Goal: Check status: Check status

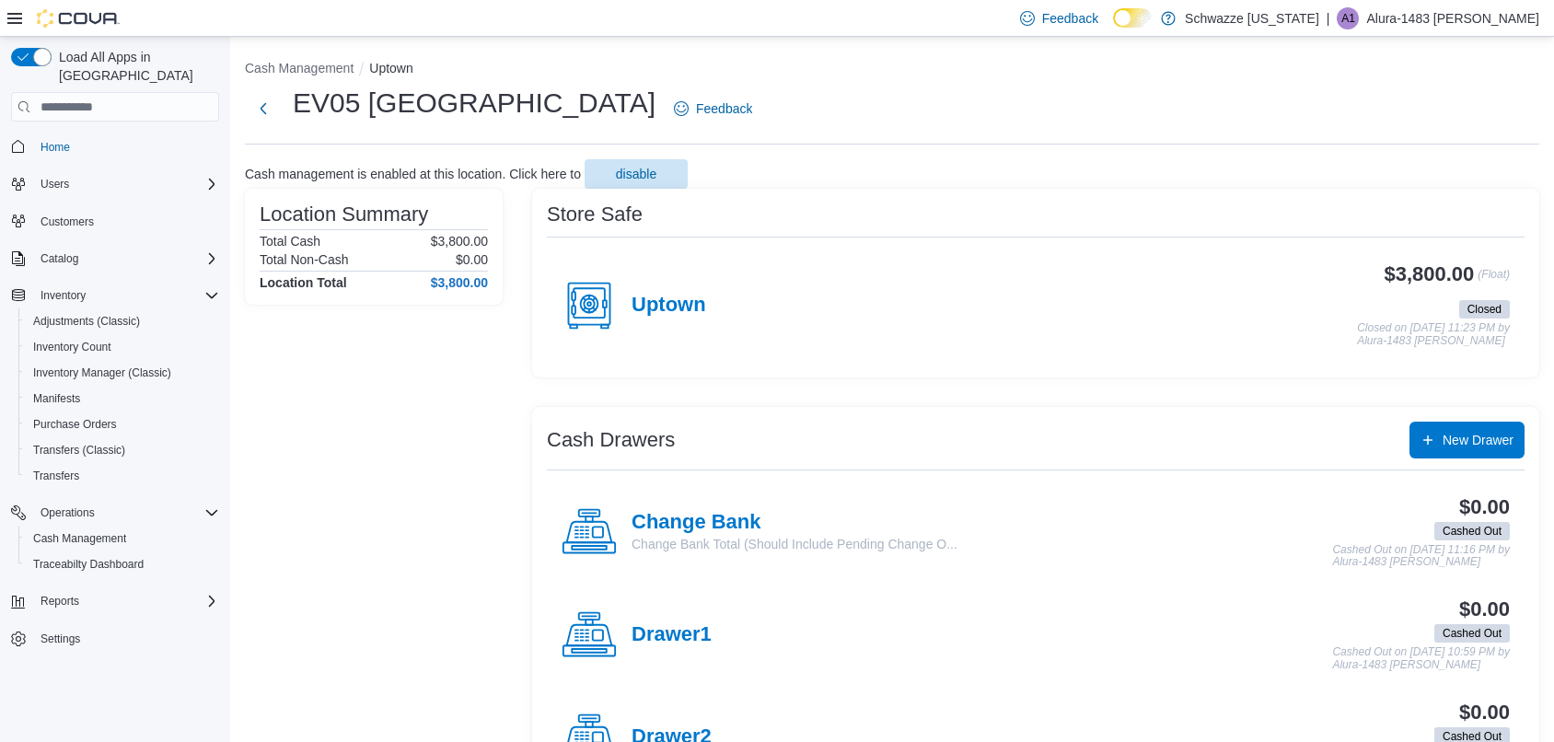
scroll to position [387, 0]
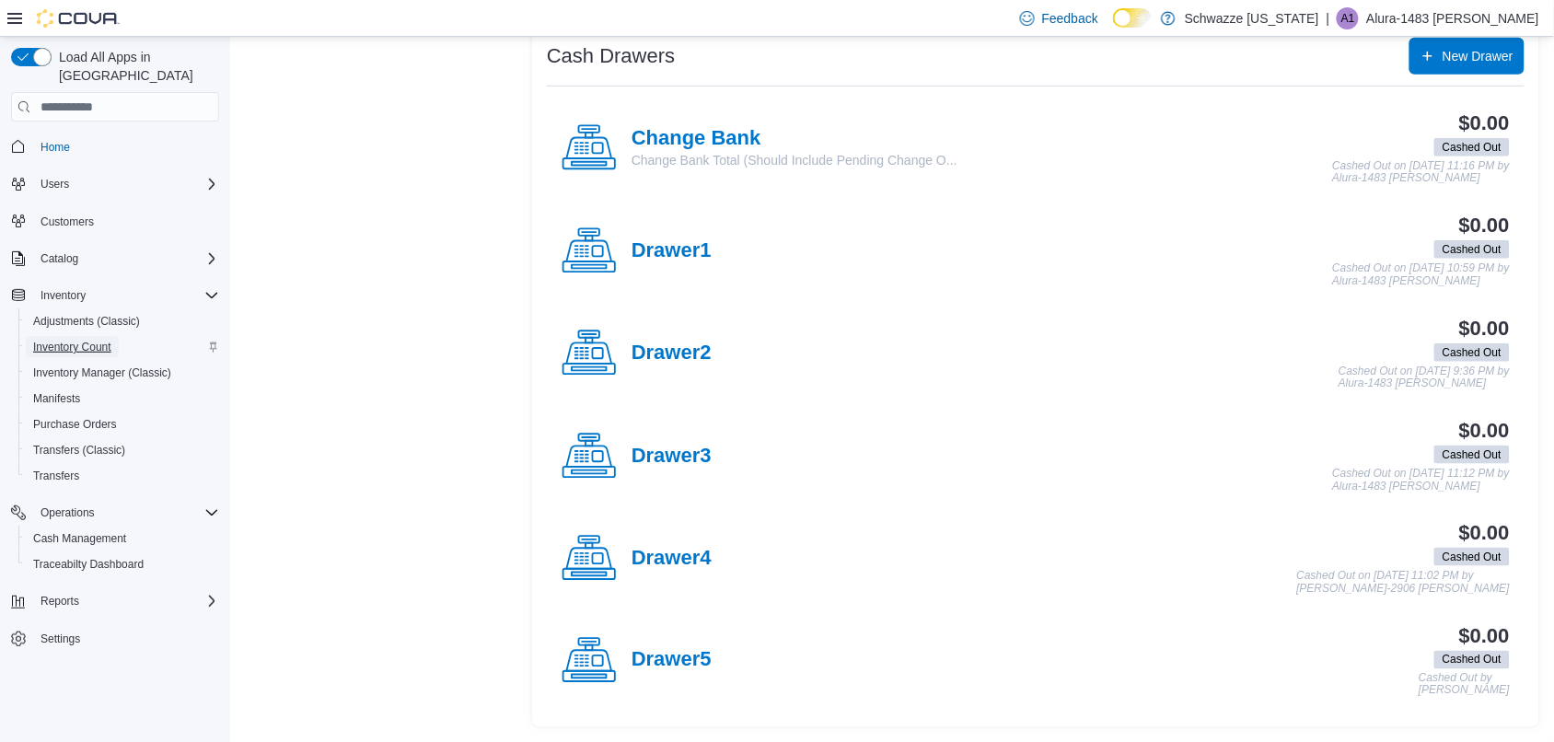
click at [90, 340] on span "Inventory Count" at bounding box center [72, 347] width 78 height 15
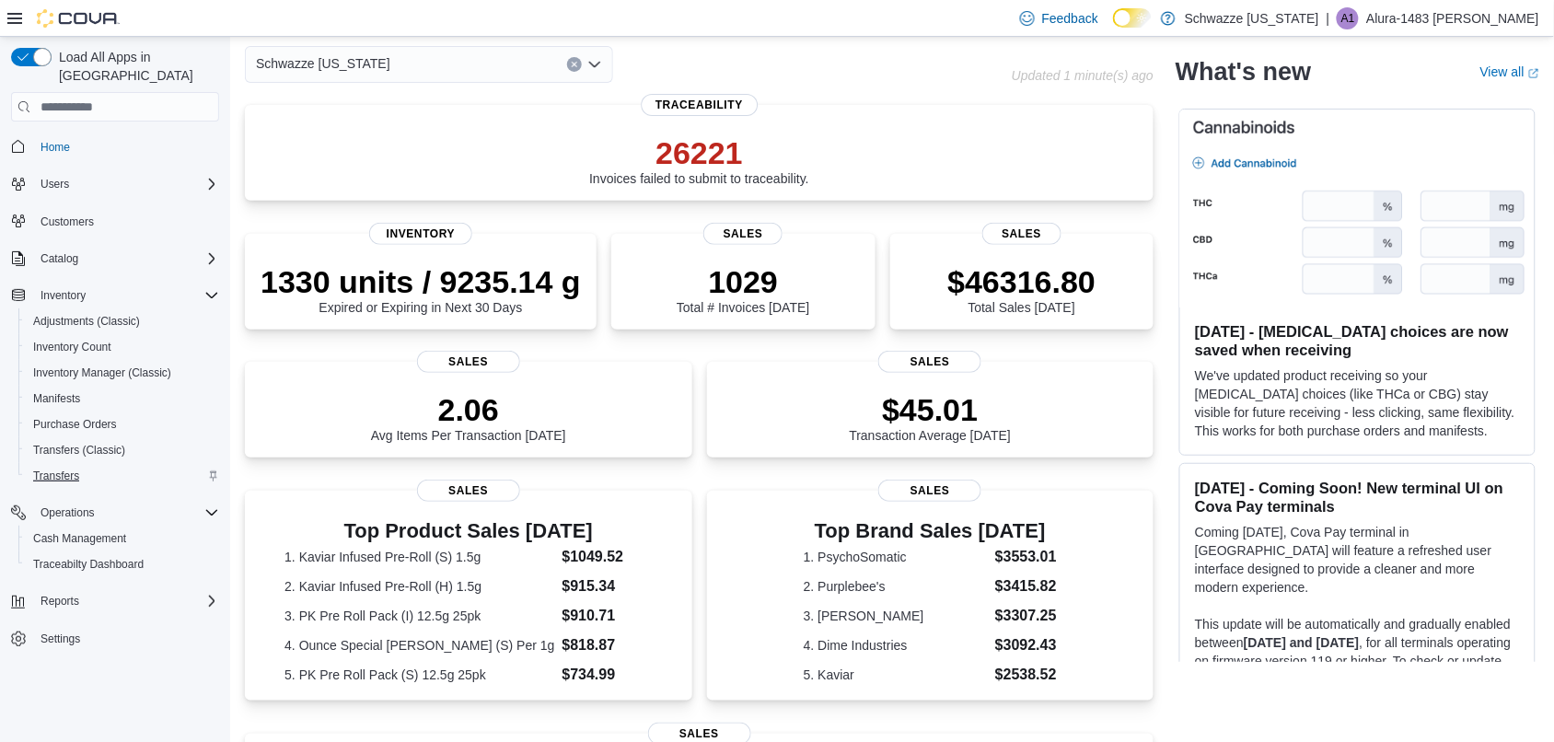
scroll to position [86, 0]
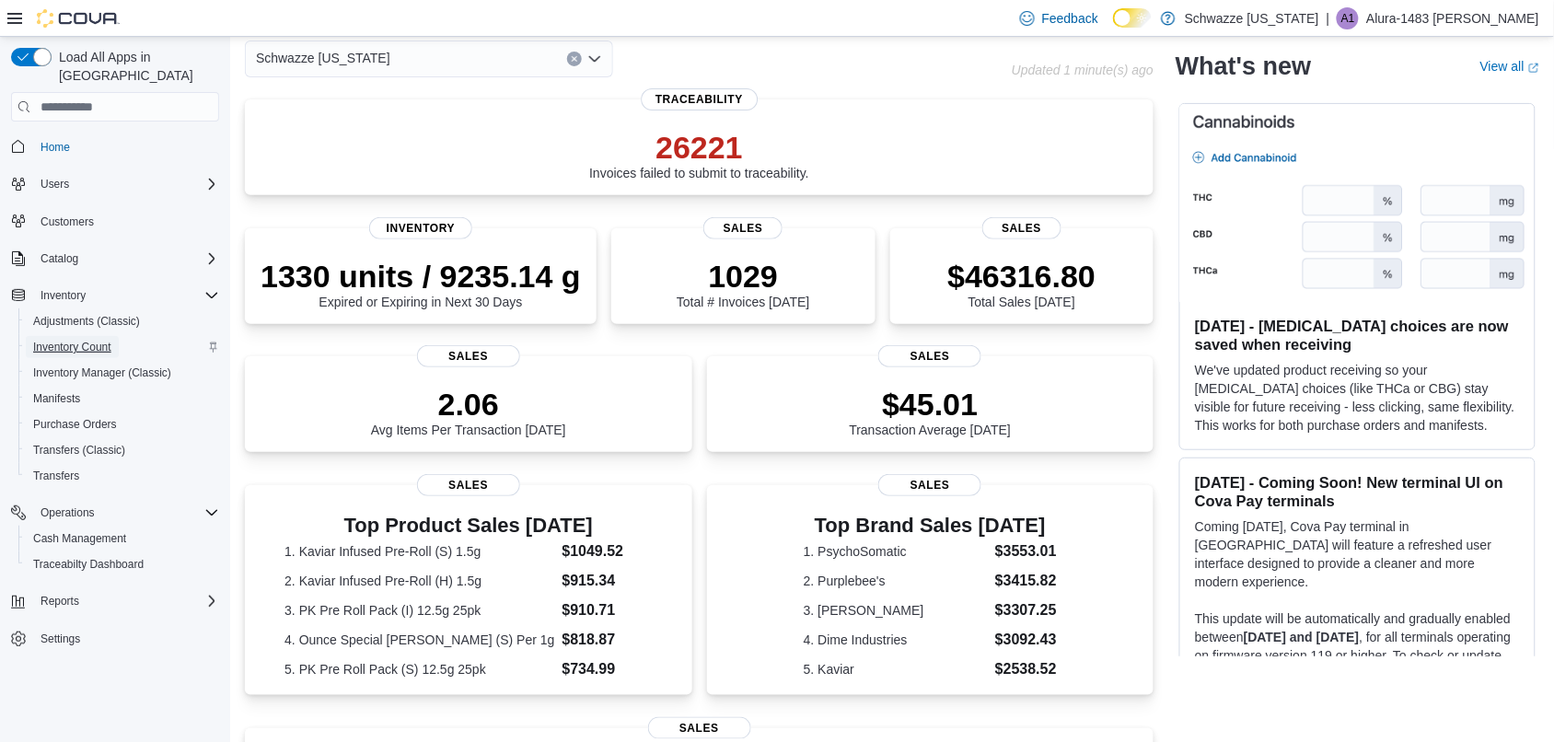
click at [56, 340] on span "Inventory Count" at bounding box center [72, 347] width 78 height 15
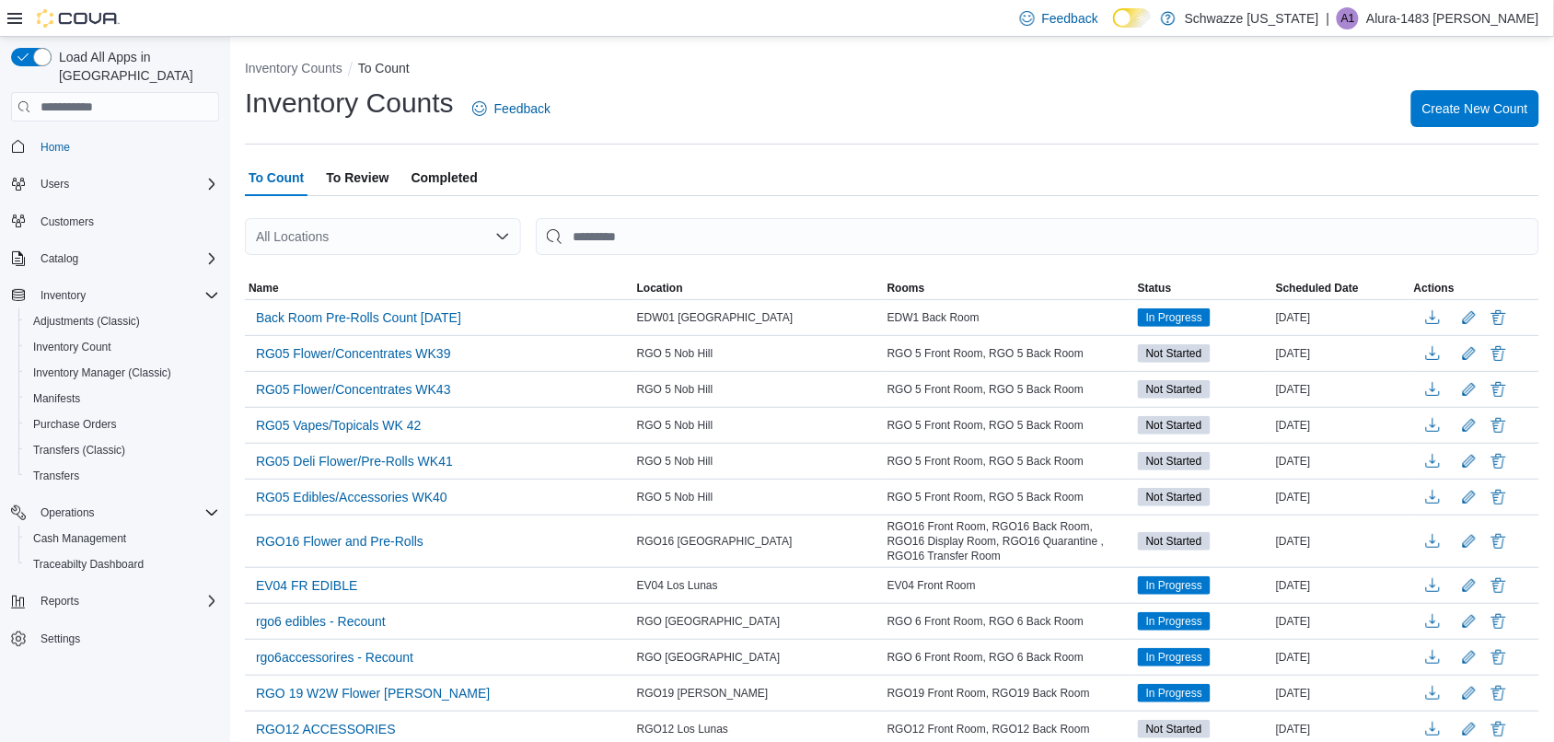
click at [454, 250] on div "All Locations" at bounding box center [383, 236] width 276 height 37
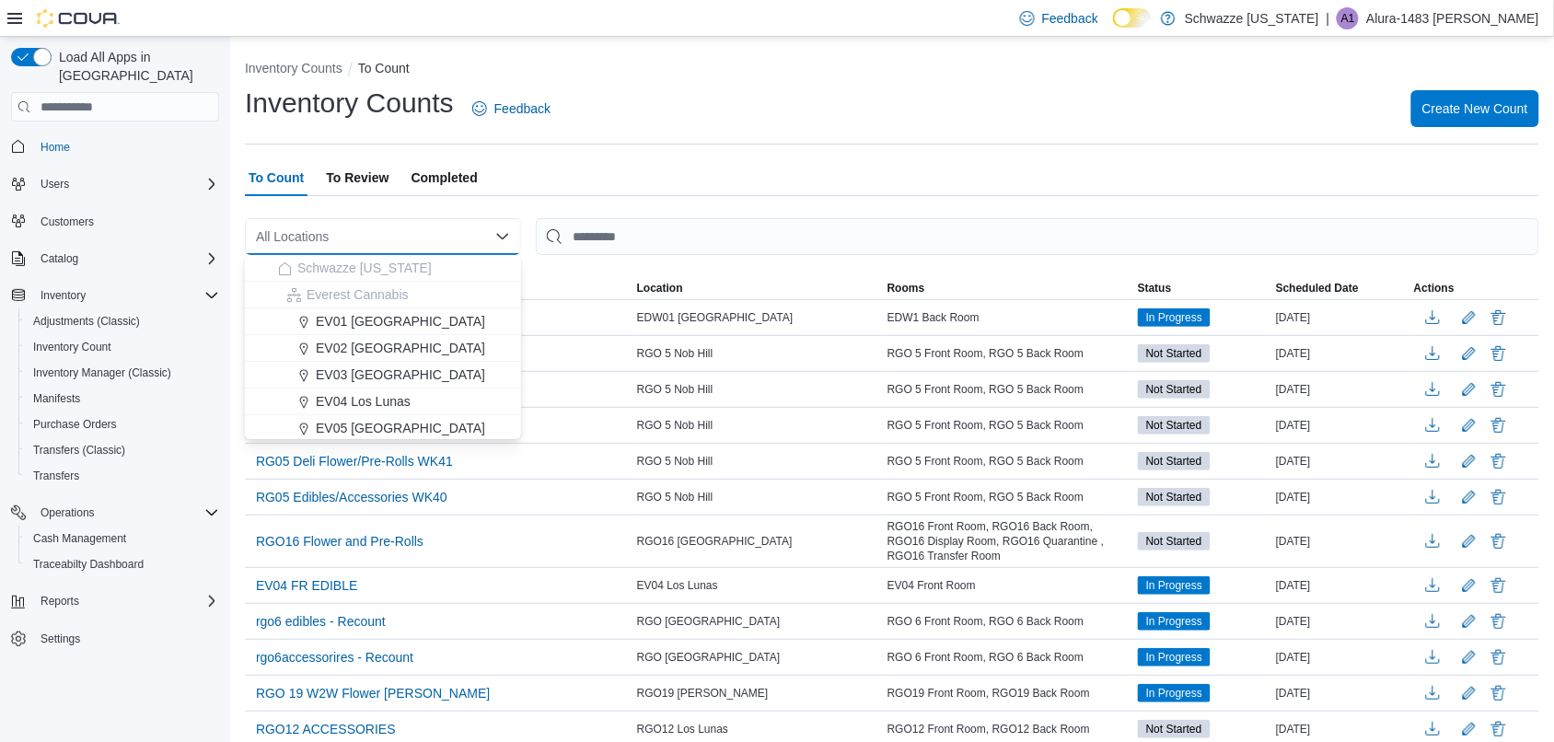
click at [438, 173] on span "Completed" at bounding box center [445, 177] width 66 height 37
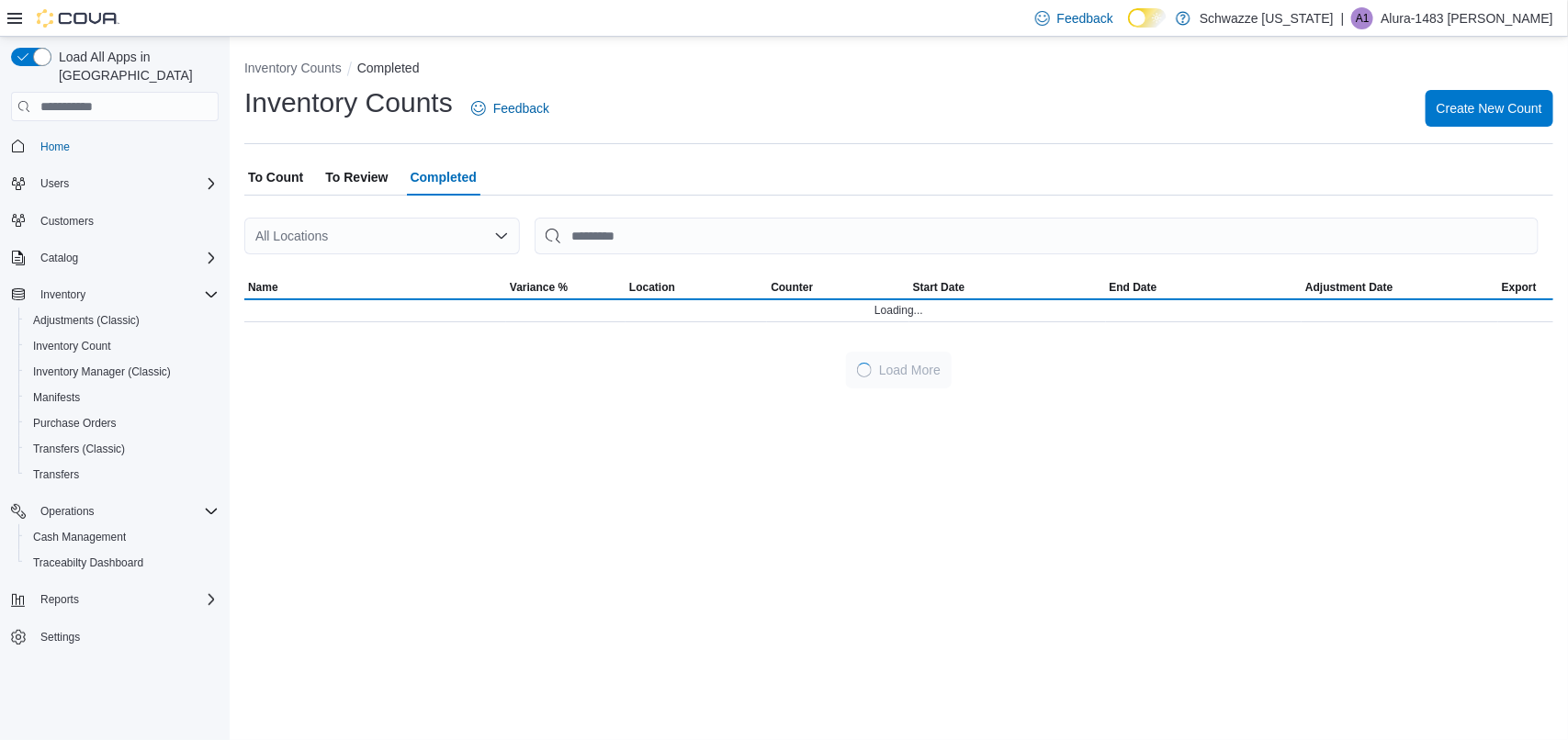
click at [443, 234] on div "All Locations" at bounding box center [382, 235] width 275 height 37
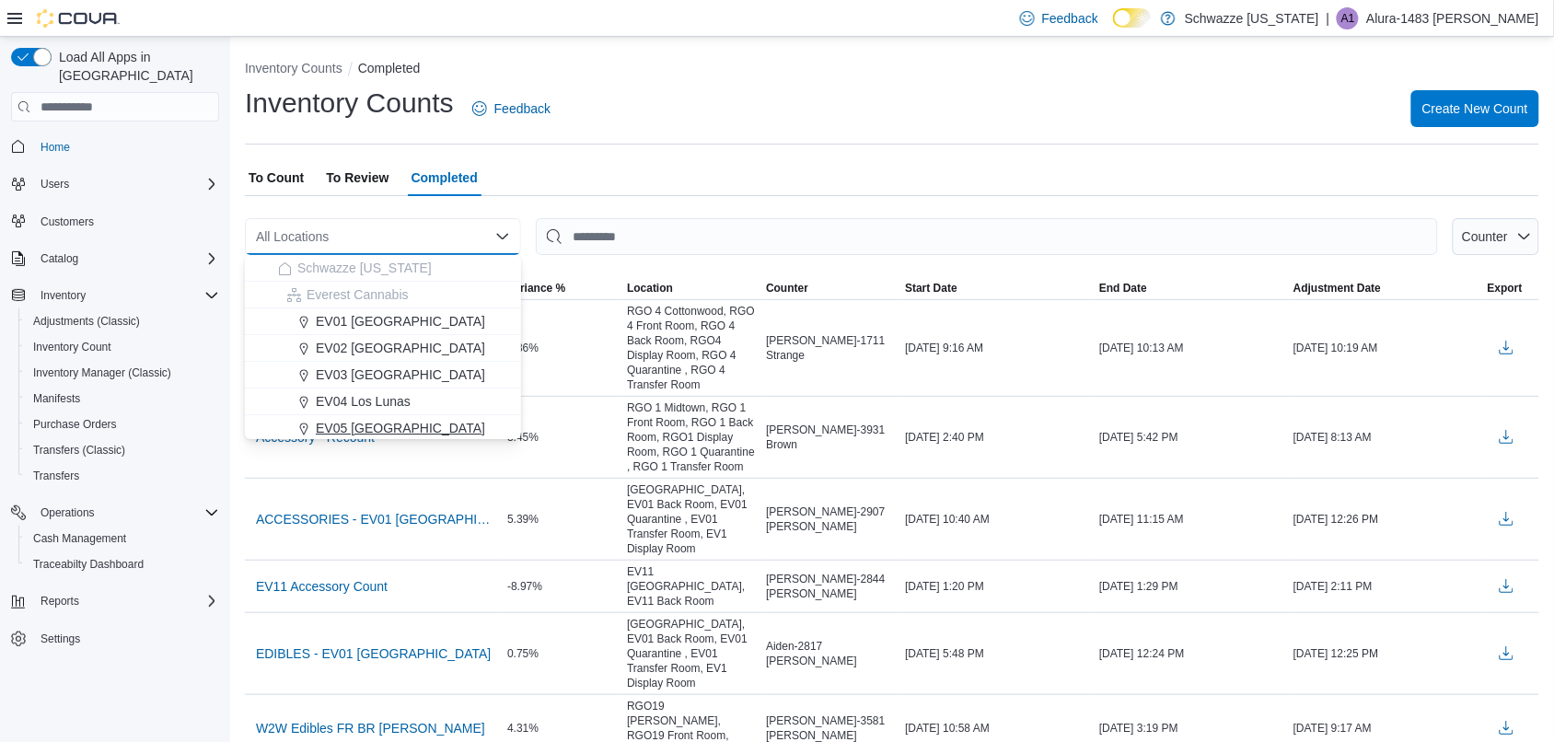
click at [337, 422] on span "EV05 Uptown" at bounding box center [400, 428] width 169 height 18
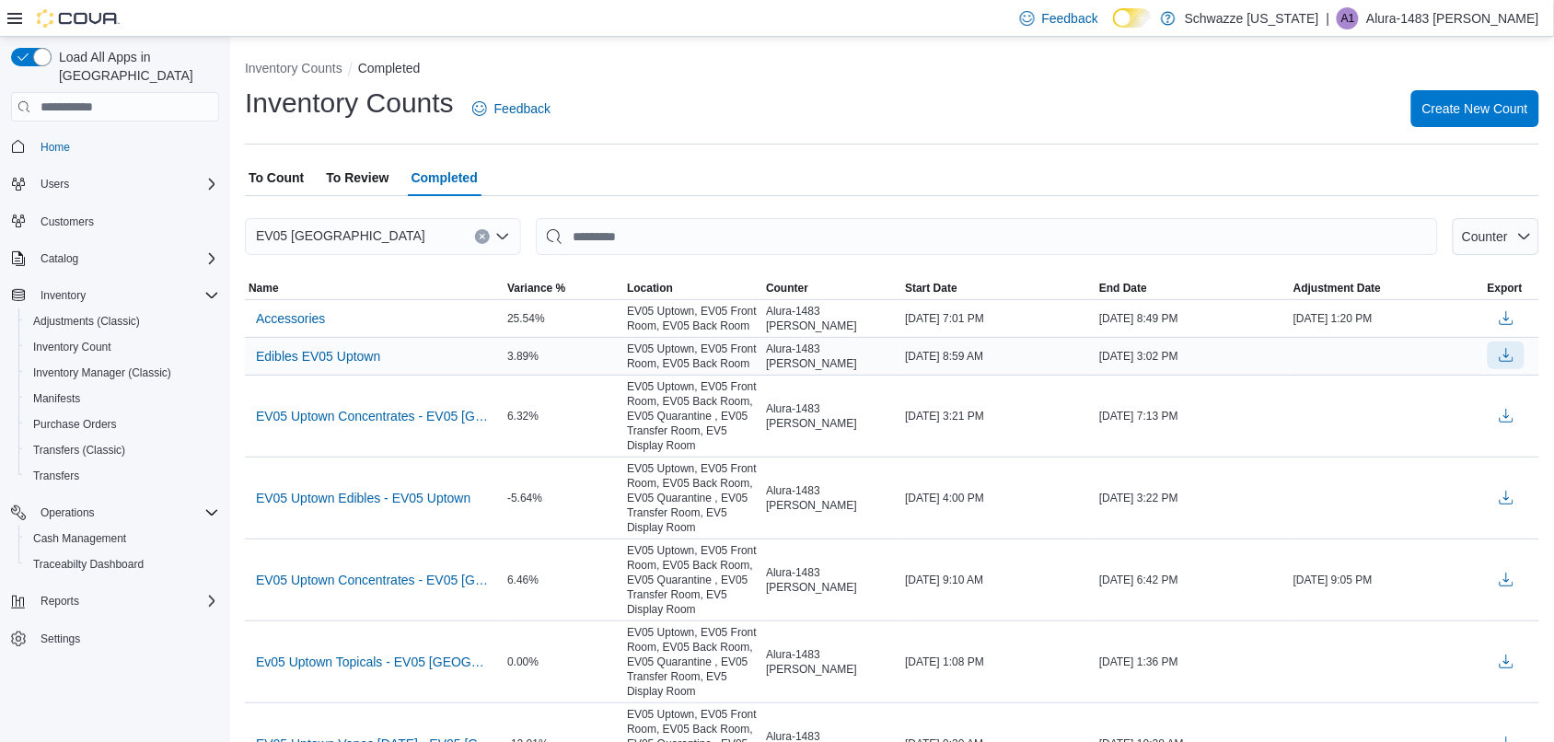
click at [1525, 356] on button "button" at bounding box center [1506, 356] width 37 height 28
click at [1519, 410] on button "button" at bounding box center [1506, 415] width 37 height 28
click at [1460, 522] on td "Adjustment Date" at bounding box center [1387, 499] width 194 height 82
